Goal: Find specific page/section: Find specific page/section

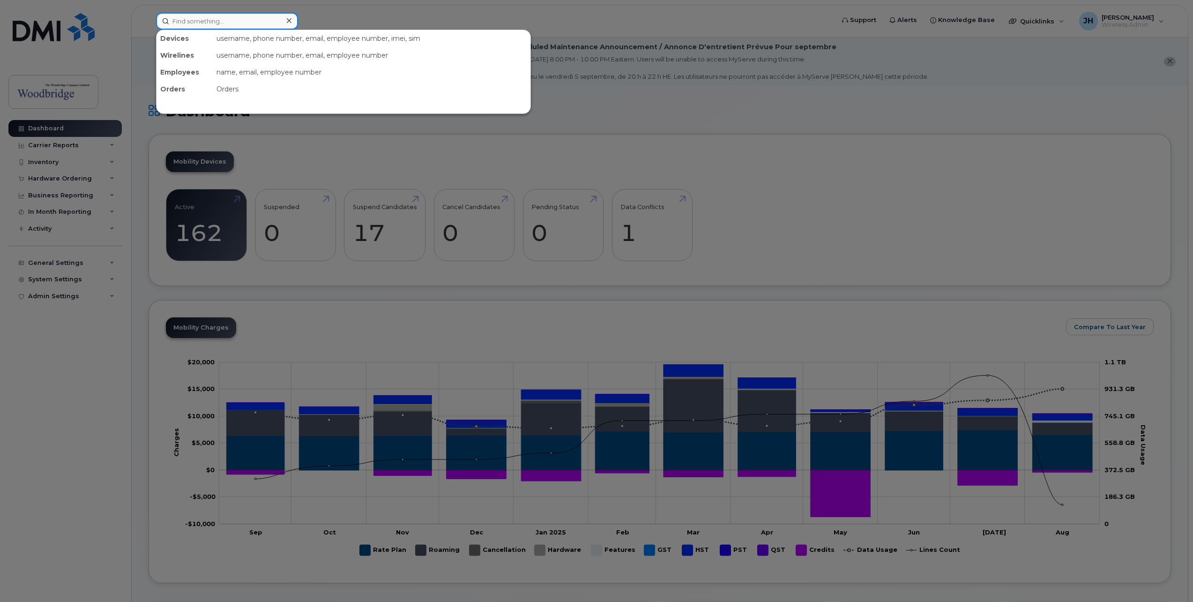
click at [223, 22] on input at bounding box center [227, 21] width 142 height 17
paste input "[PHONE_NUMBER]"
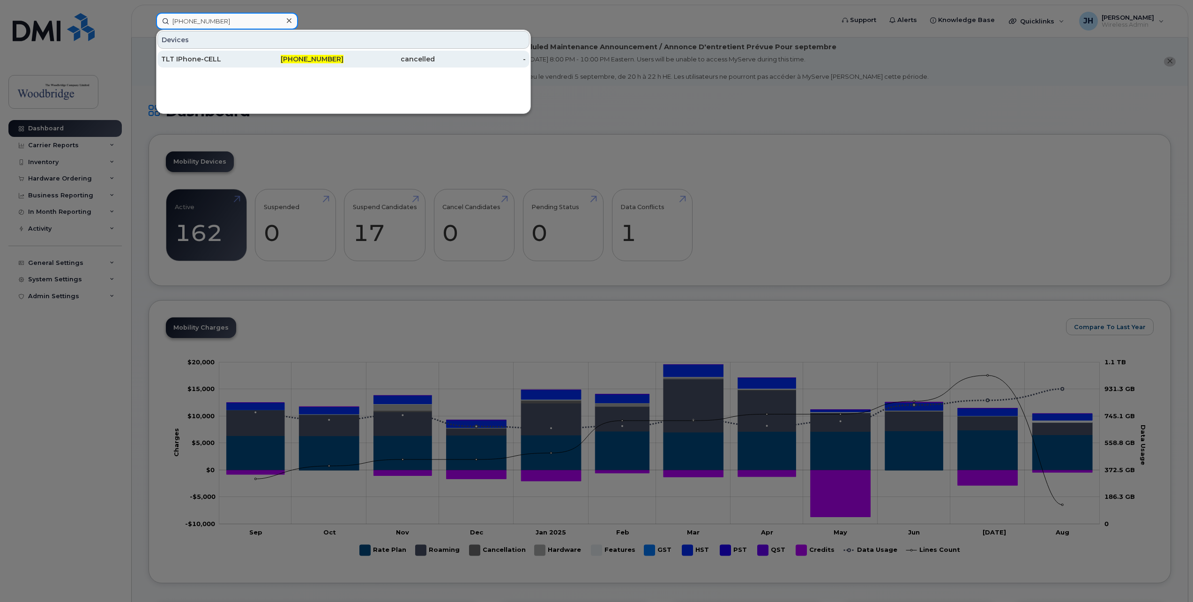
type input "[PHONE_NUMBER]"
click at [205, 57] on div "TLT IPhone-CELL" at bounding box center [206, 58] width 91 height 9
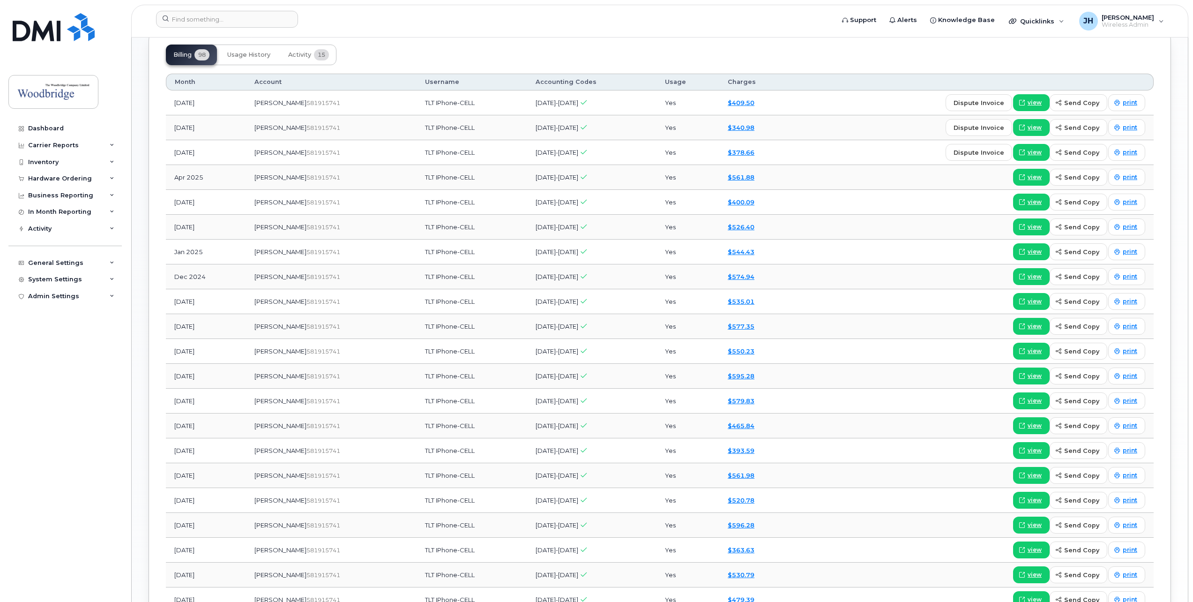
scroll to position [956, 0]
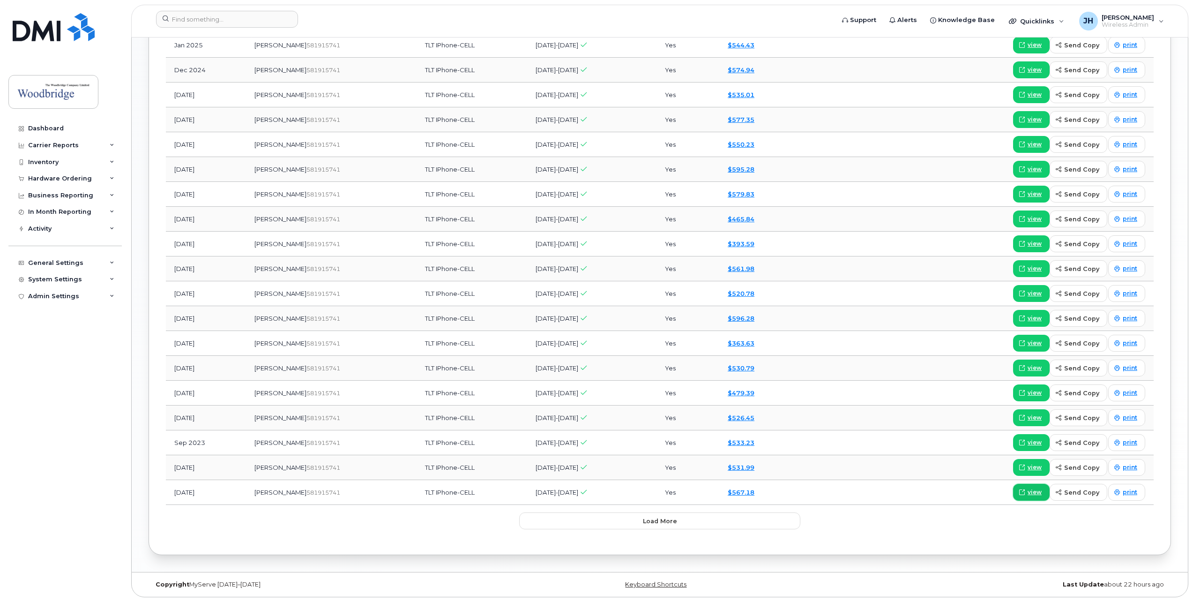
click at [1029, 491] on link "view" at bounding box center [1031, 492] width 37 height 17
